Goal: Transaction & Acquisition: Purchase product/service

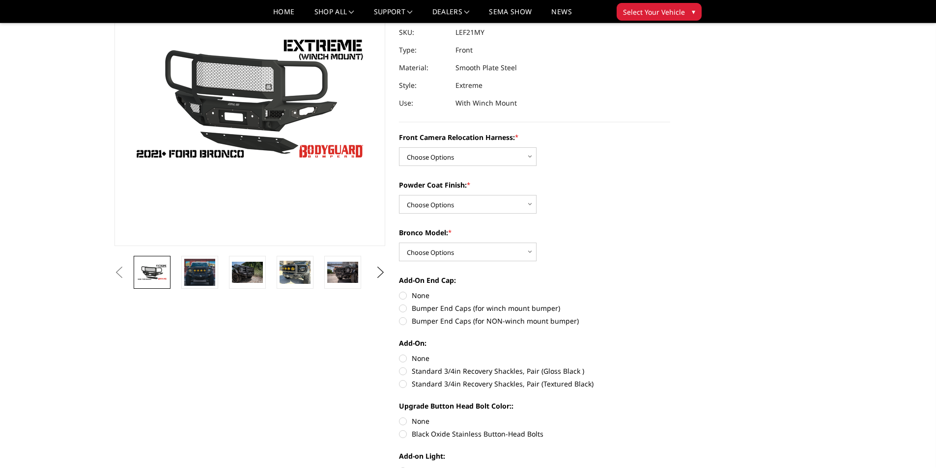
click at [200, 274] on img at bounding box center [199, 272] width 31 height 27
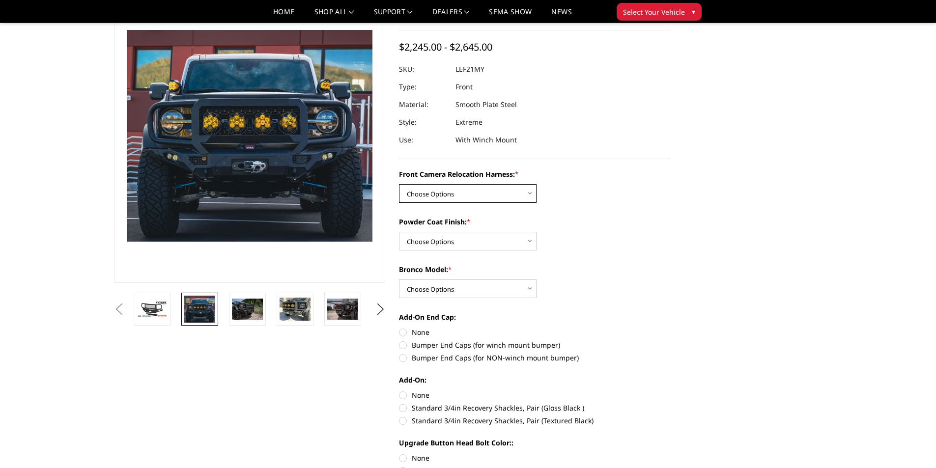
click at [491, 198] on select "Choose Options Without Front Camera Relocation Harness With Front Camera Reloca…" at bounding box center [468, 193] width 138 height 19
select select "4023"
click at [399, 184] on select "Choose Options Without Front Camera Relocation Harness With Front Camera Reloca…" at bounding box center [468, 193] width 138 height 19
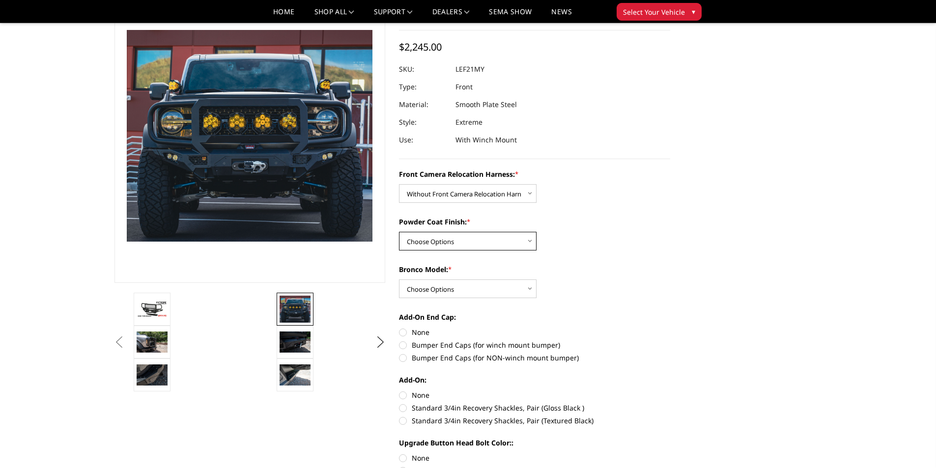
click at [466, 234] on select "Choose Options Textured Black Powder Coat Bare Metal" at bounding box center [468, 241] width 138 height 19
select select "4021"
click at [399, 232] on select "Choose Options Textured Black Powder Coat Bare Metal" at bounding box center [468, 241] width 138 height 19
click at [474, 243] on select "Choose Options Textured Black Powder Coat Bare Metal" at bounding box center [468, 241] width 138 height 19
click at [399, 232] on select "Choose Options Textured Black Powder Coat Bare Metal" at bounding box center [468, 241] width 138 height 19
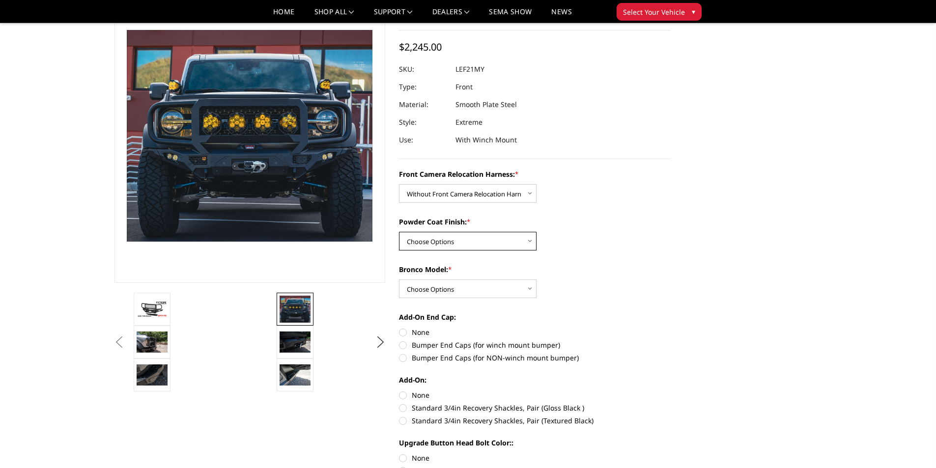
click at [467, 238] on select "Choose Options Textured Black Powder Coat Bare Metal" at bounding box center [468, 241] width 138 height 19
select select "4021"
click at [399, 232] on select "Choose Options Textured Black Powder Coat Bare Metal" at bounding box center [468, 241] width 138 height 19
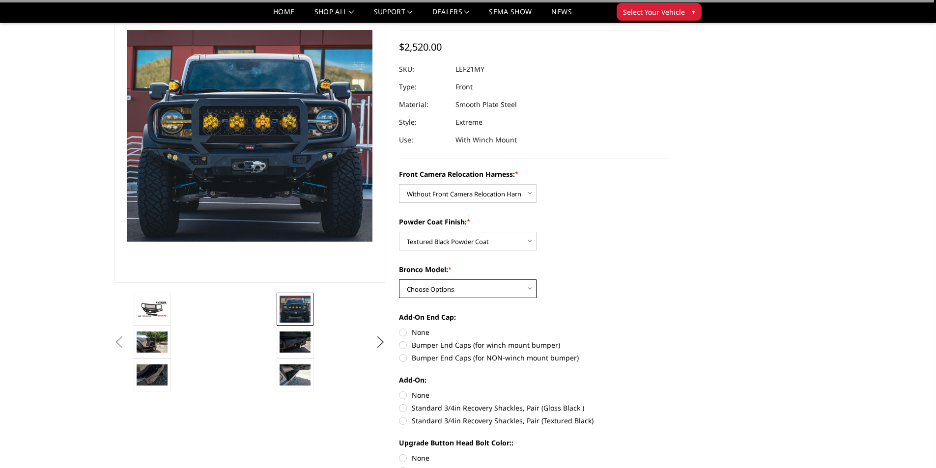
click at [456, 291] on select "Choose Options Raptor Base/Badlands/Wildtrak/etc." at bounding box center [468, 289] width 138 height 19
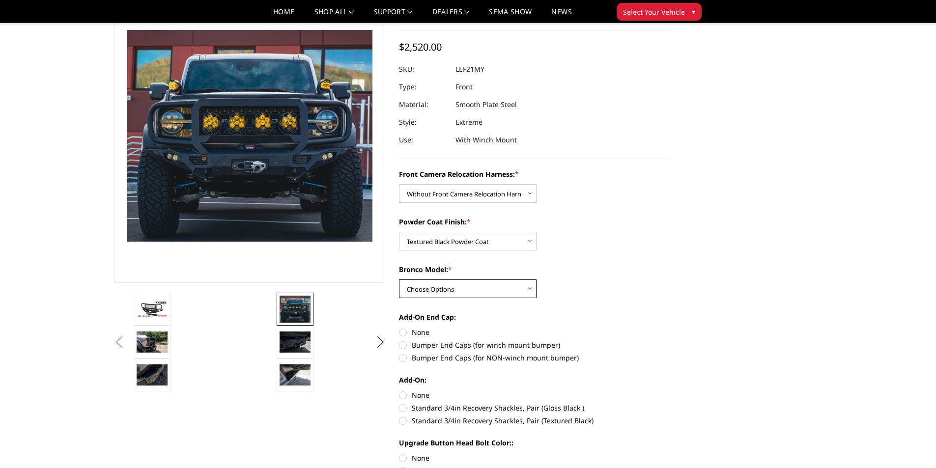
select select "4018"
click at [399, 280] on select "Choose Options Raptor Base/Badlands/Wildtrak/etc." at bounding box center [468, 289] width 138 height 19
click at [590, 309] on div "Front Camera Relocation Harness: * Choose Options Without Front Camera Relocati…" at bounding box center [534, 397] width 271 height 456
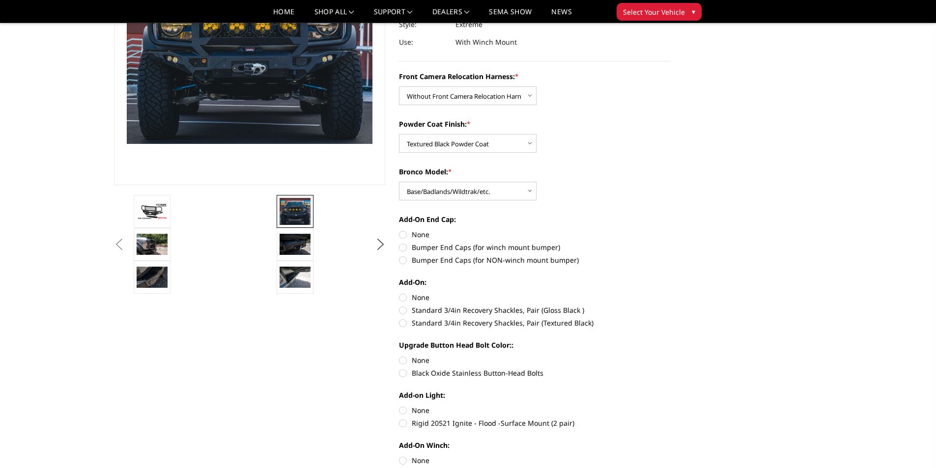
scroll to position [160, 0]
click at [297, 251] on img at bounding box center [295, 243] width 31 height 21
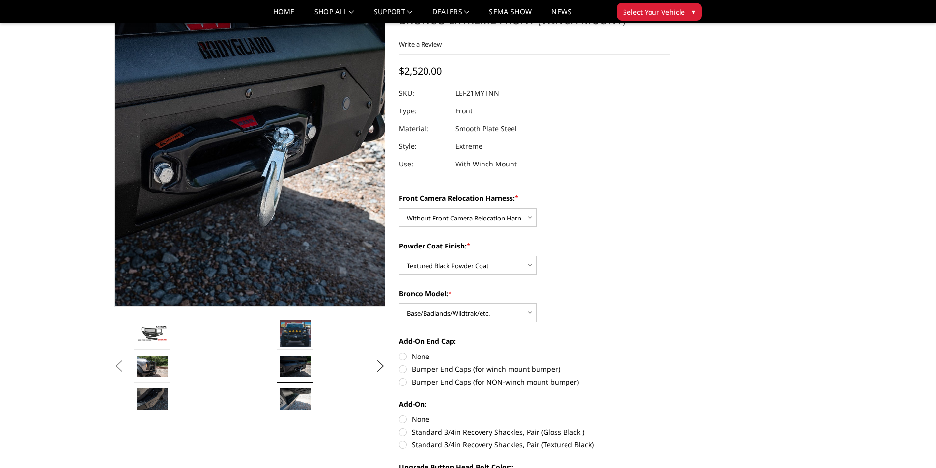
scroll to position [36, 0]
